Goal: Task Accomplishment & Management: Manage account settings

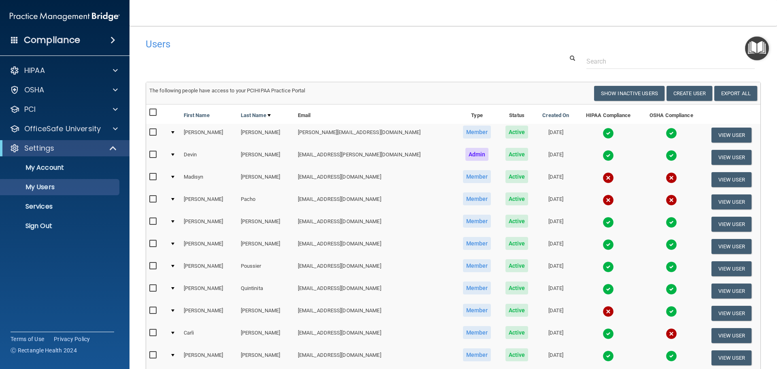
select select "20"
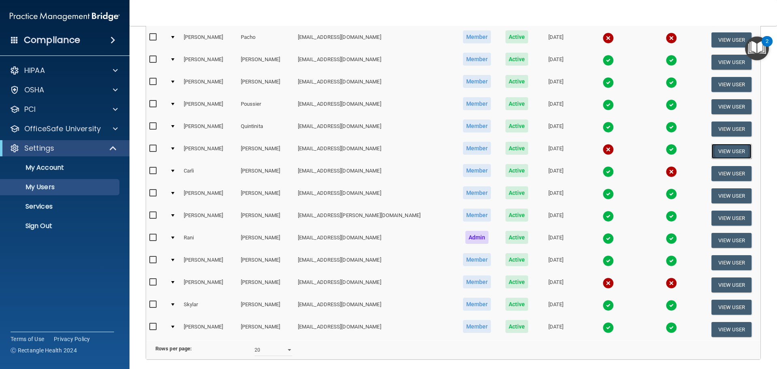
click at [716, 148] on button "View User" at bounding box center [731, 151] width 40 height 15
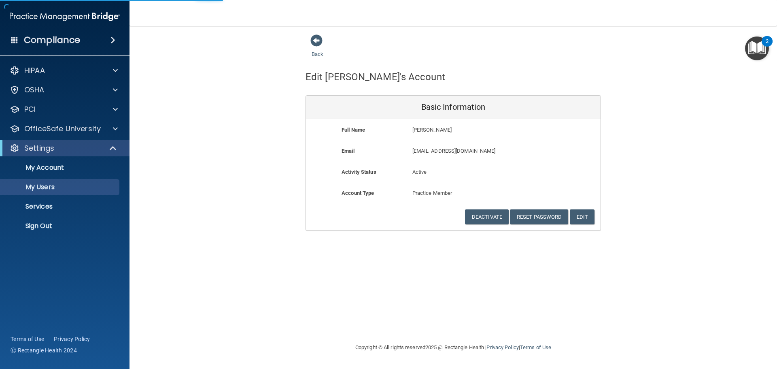
select select "20"
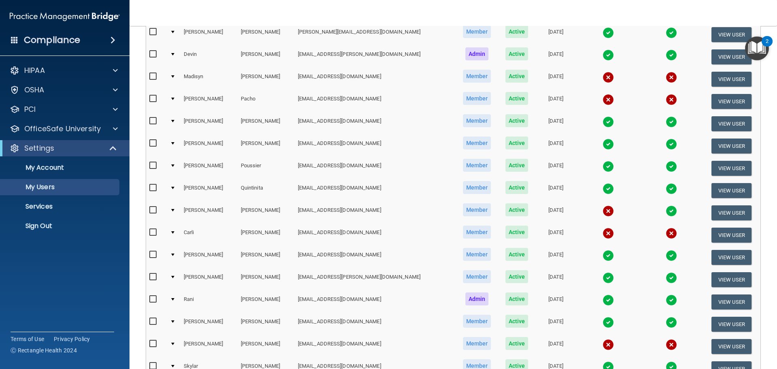
scroll to position [121, 0]
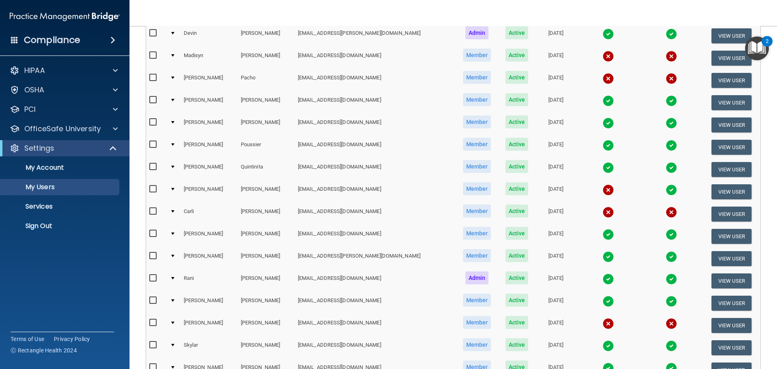
click at [155, 187] on input "checkbox" at bounding box center [153, 189] width 9 height 6
checkbox input "true"
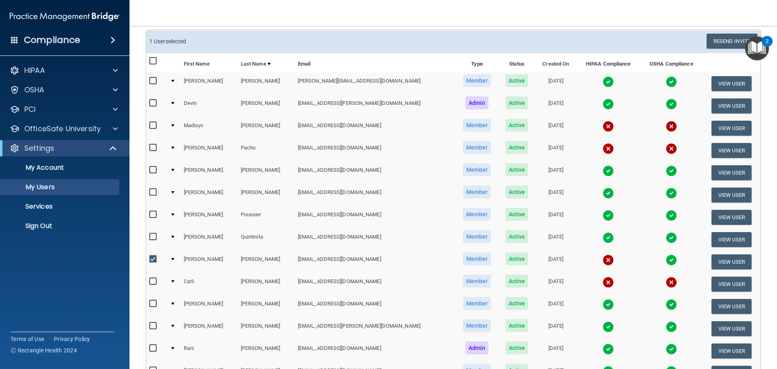
scroll to position [0, 0]
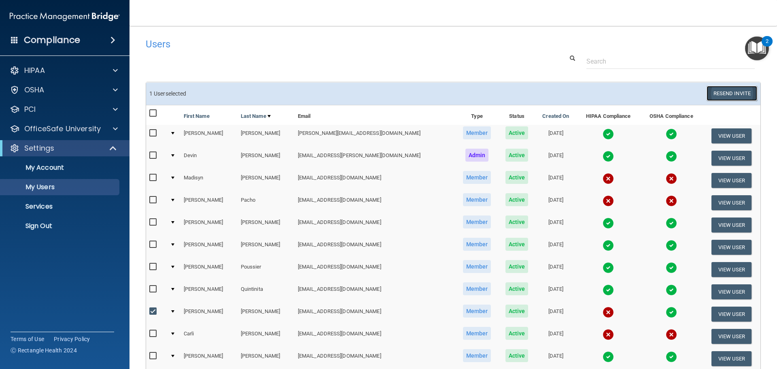
click at [723, 90] on button "Resend Invite" at bounding box center [731, 93] width 51 height 15
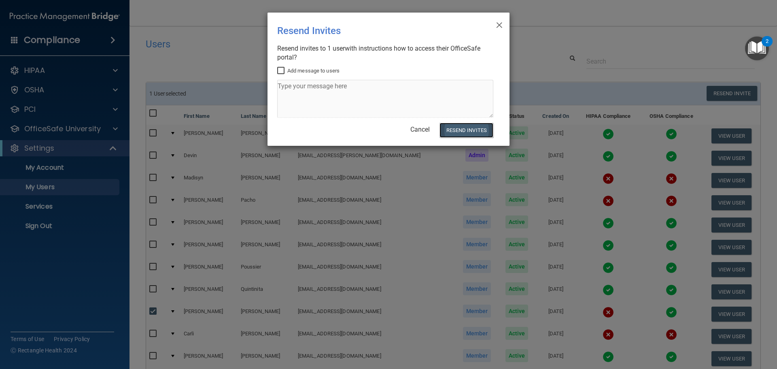
click at [466, 131] on button "Resend Invites" at bounding box center [466, 130] width 54 height 15
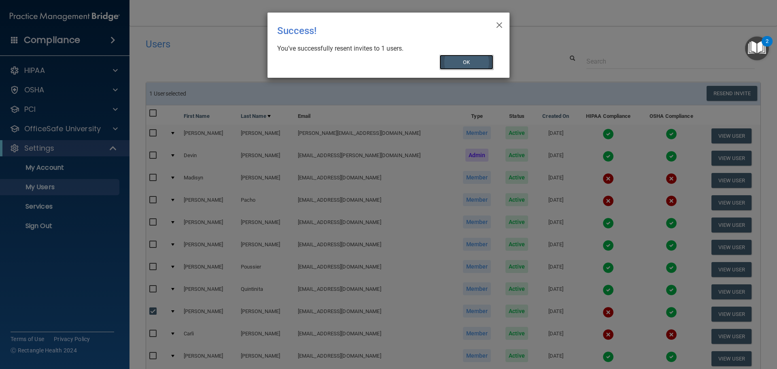
click at [469, 61] on button "OK" at bounding box center [466, 62] width 54 height 15
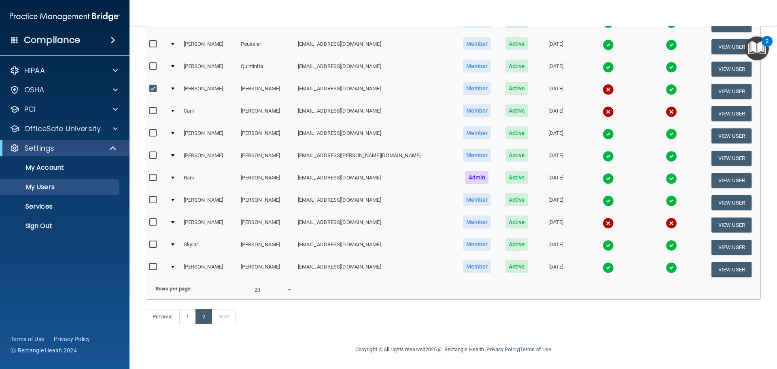
scroll to position [235, 0]
click at [186, 317] on link "1" at bounding box center [187, 316] width 17 height 15
select select "20"
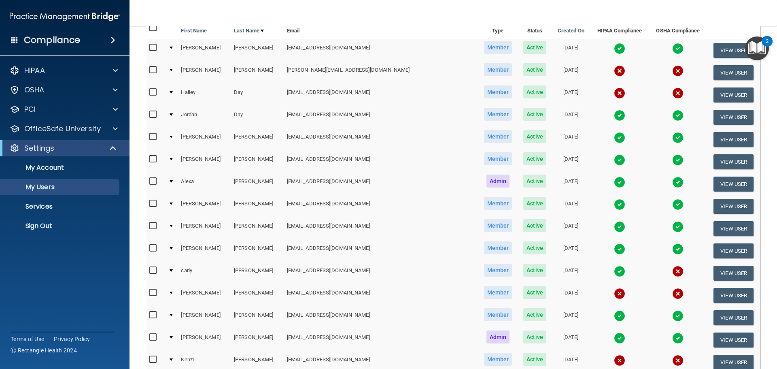
scroll to position [81, 0]
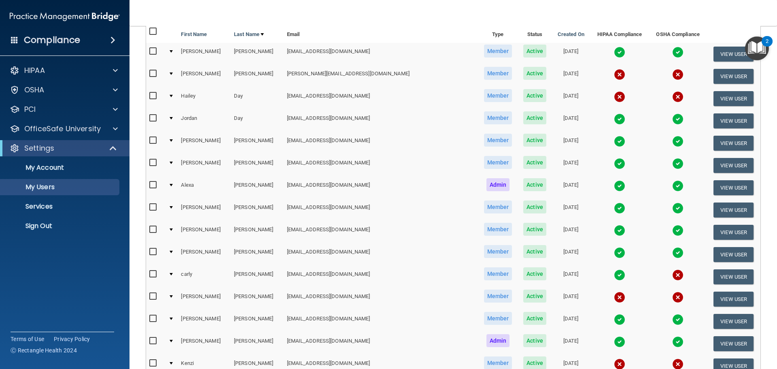
click at [152, 94] on input "checkbox" at bounding box center [153, 96] width 9 height 6
checkbox input "true"
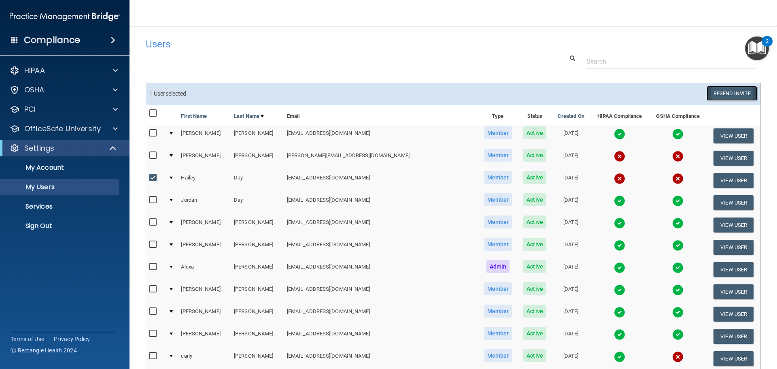
click at [725, 91] on button "Resend Invite" at bounding box center [731, 93] width 51 height 15
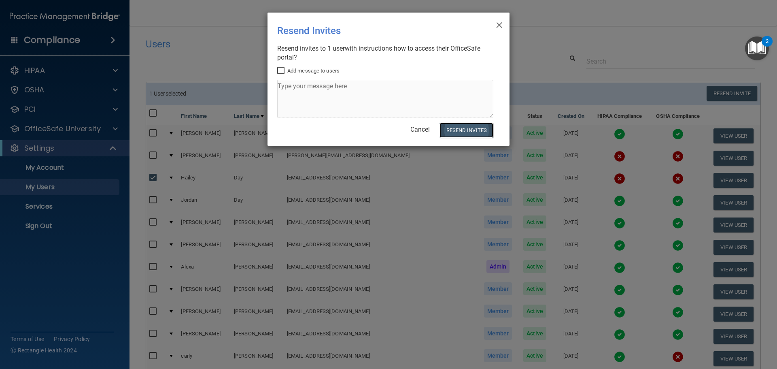
click at [470, 131] on button "Resend Invites" at bounding box center [466, 130] width 54 height 15
